Goal: Find specific page/section: Find specific page/section

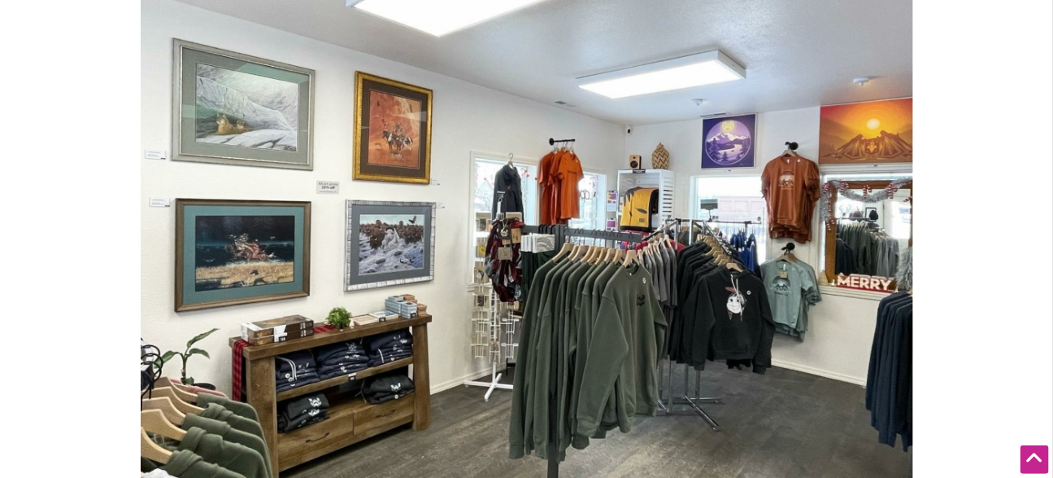
scroll to position [431, 0]
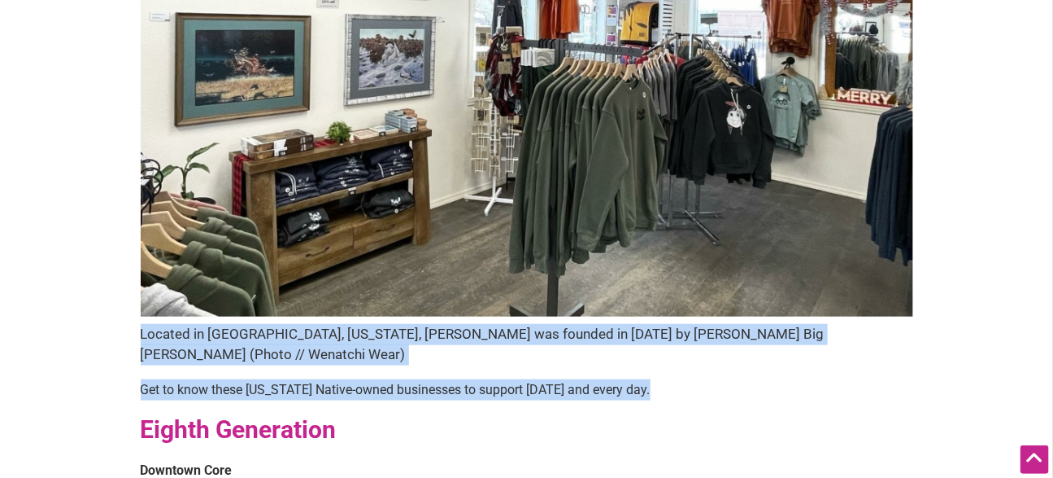
drag, startPoint x: 143, startPoint y: 331, endPoint x: 870, endPoint y: 373, distance: 727.7
click at [870, 379] on p "Get to know these [US_STATE] Native-owned businesses to support [DATE] and ever…" at bounding box center [527, 389] width 773 height 21
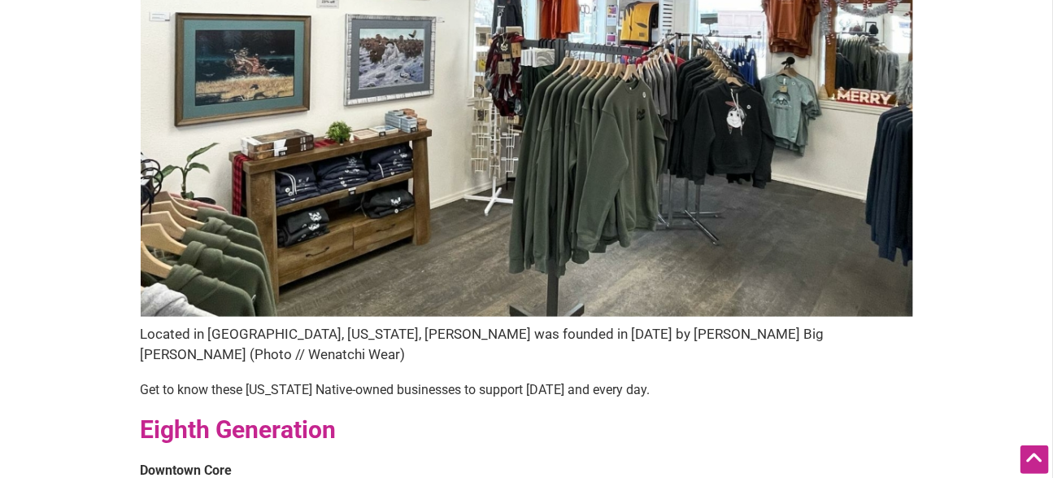
scroll to position [0, 0]
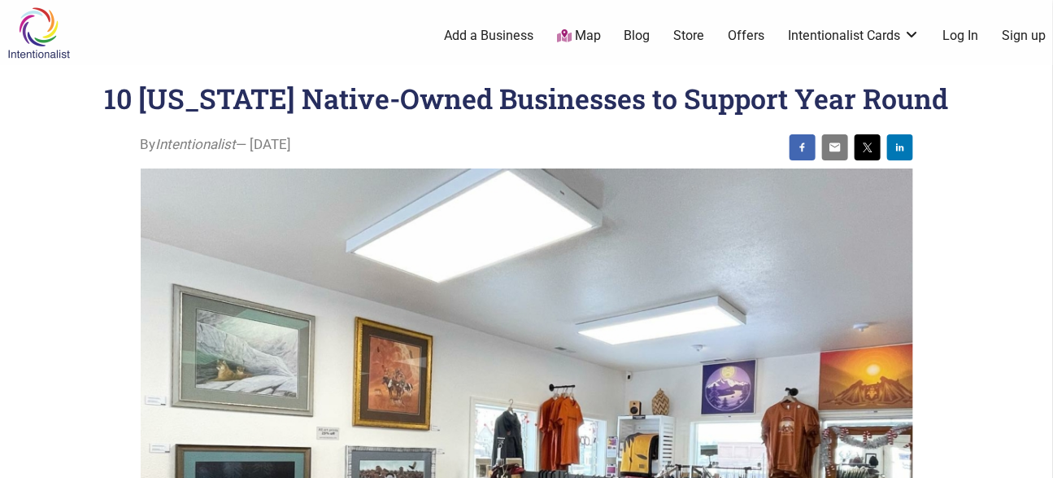
click at [579, 32] on link "Map" at bounding box center [579, 36] width 44 height 19
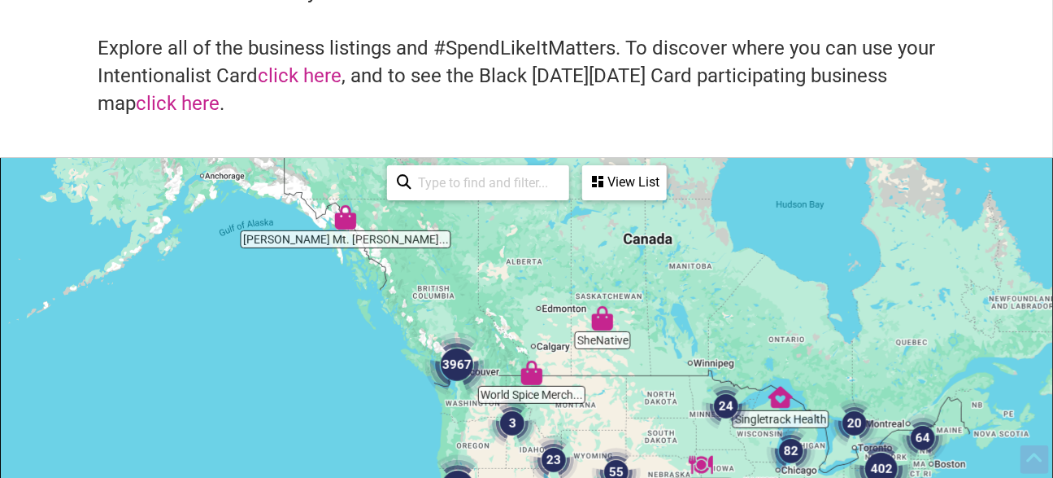
scroll to position [98, 0]
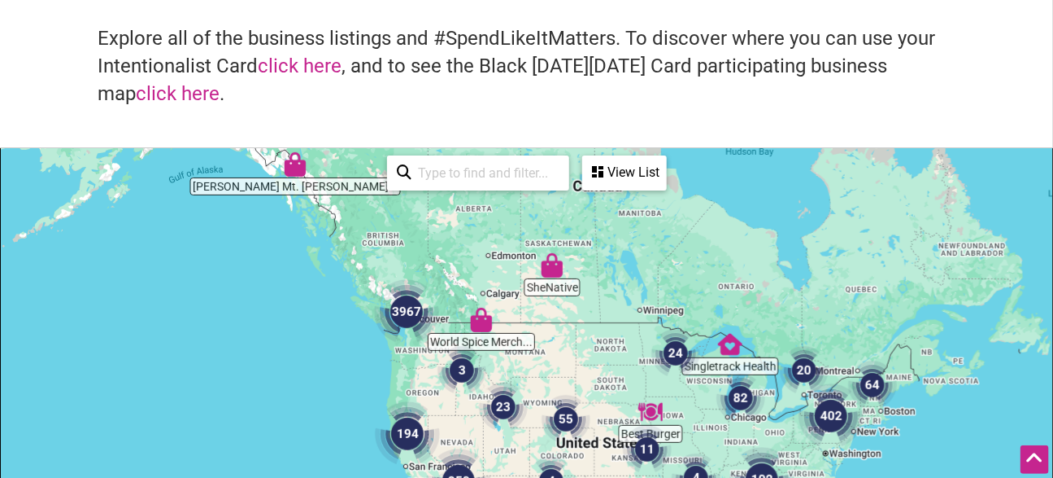
drag, startPoint x: 786, startPoint y: 286, endPoint x: 735, endPoint y: 241, distance: 67.4
click at [735, 241] on div at bounding box center [527, 465] width 1052 height 633
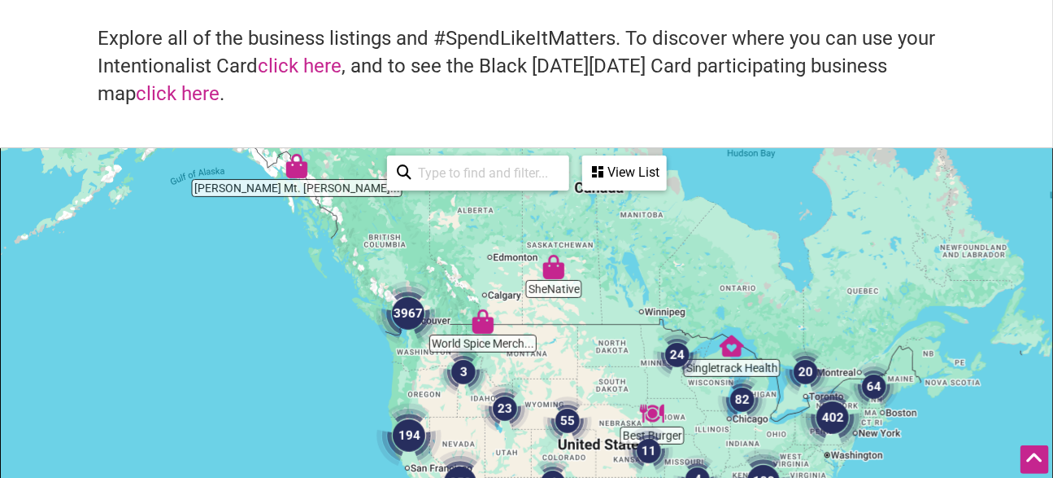
click at [502, 181] on input "search" at bounding box center [486, 173] width 148 height 32
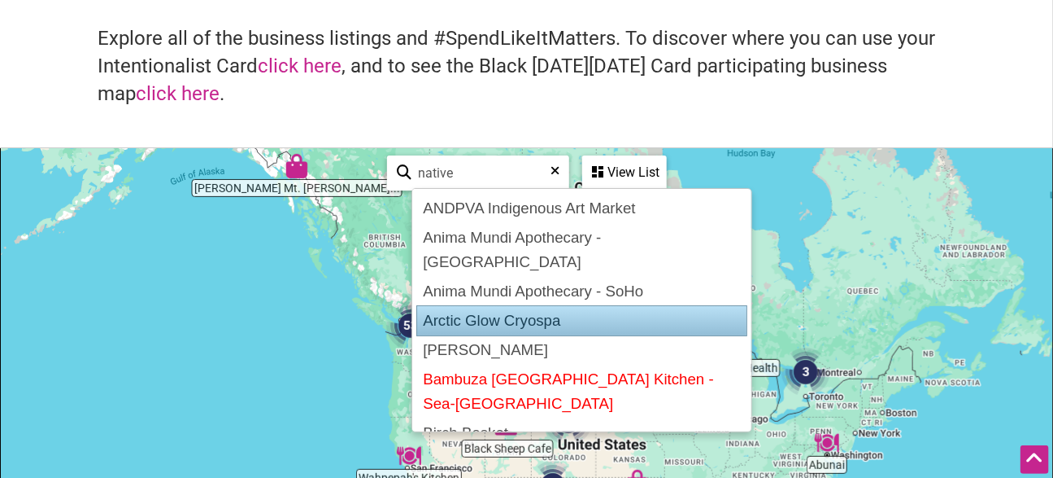
scroll to position [55, 0]
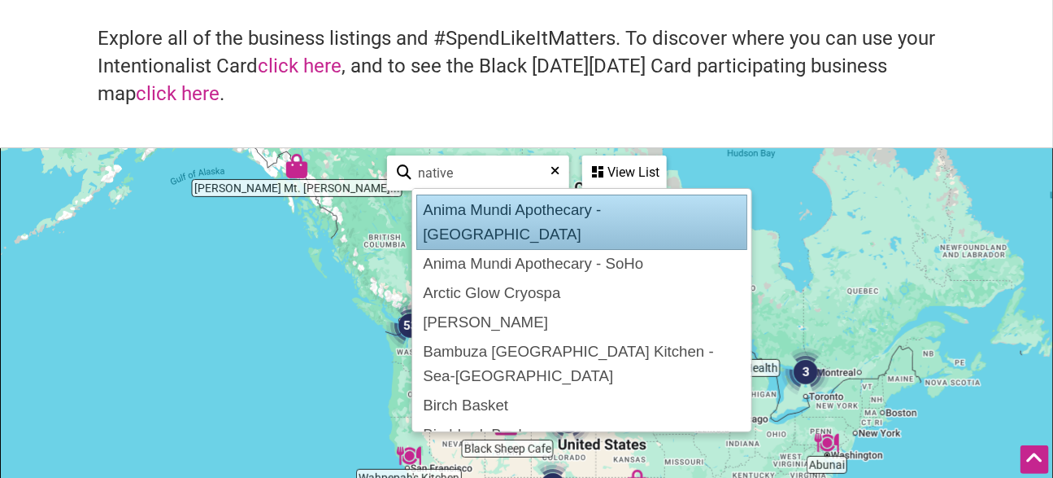
type input "native"
click at [713, 72] on h4 "Explore all of the business listings and #SpendLikeItMatters. To discover where…" at bounding box center [527, 66] width 858 height 82
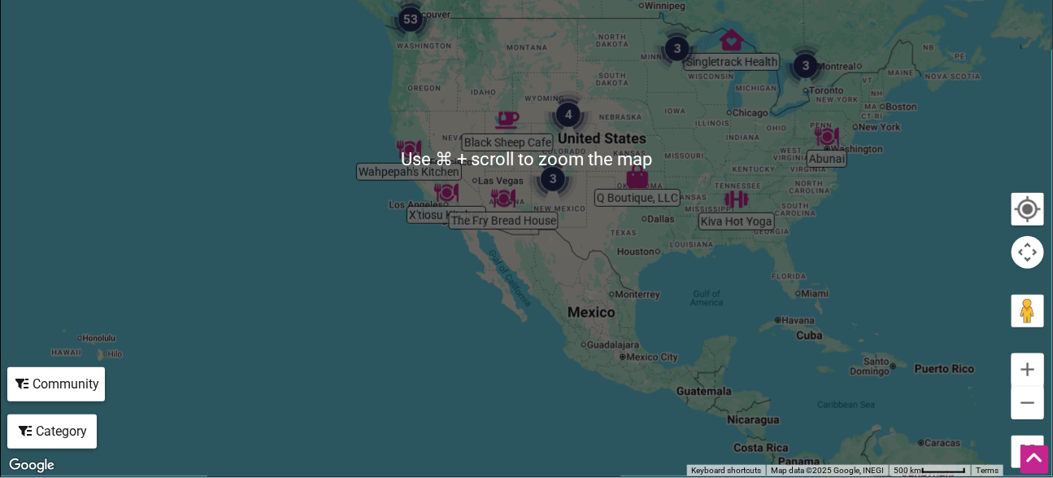
scroll to position [374, 0]
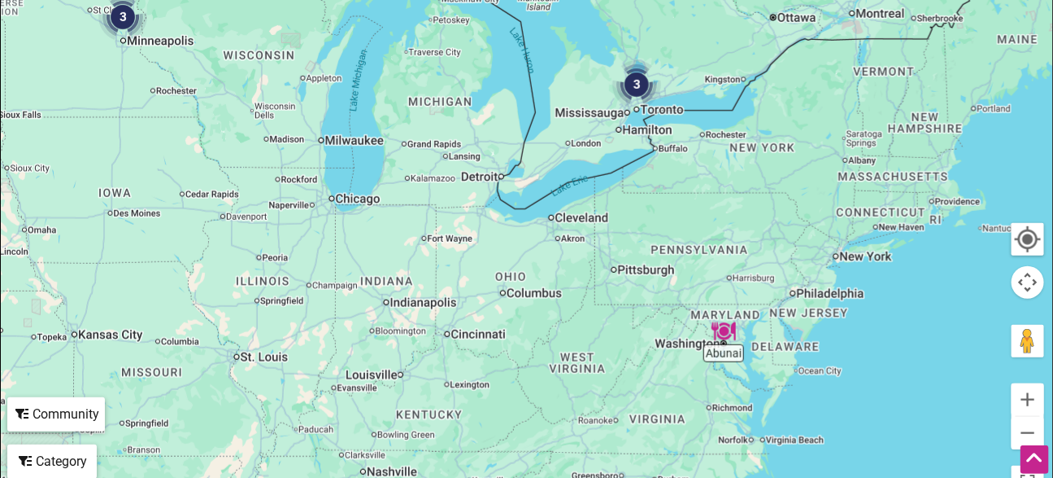
drag, startPoint x: 760, startPoint y: 143, endPoint x: 739, endPoint y: 199, distance: 59.7
click at [739, 198] on div at bounding box center [527, 189] width 1052 height 633
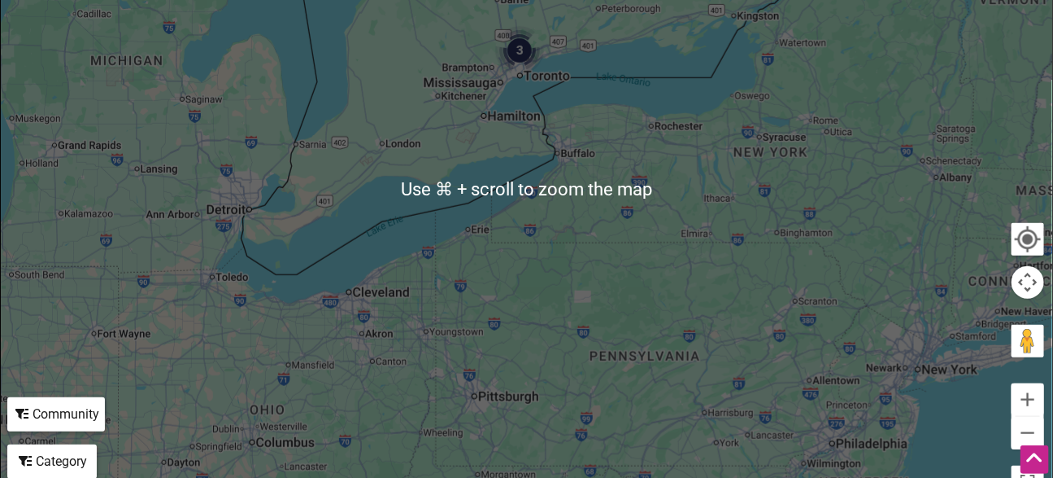
scroll to position [371, 0]
